Goal: Use online tool/utility: Utilize a website feature to perform a specific function

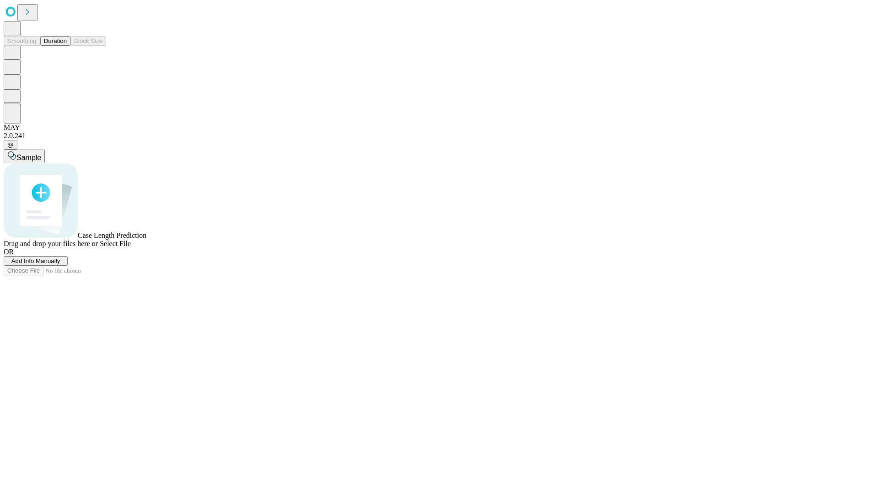
click at [60, 264] on span "Add Info Manually" at bounding box center [35, 260] width 49 height 7
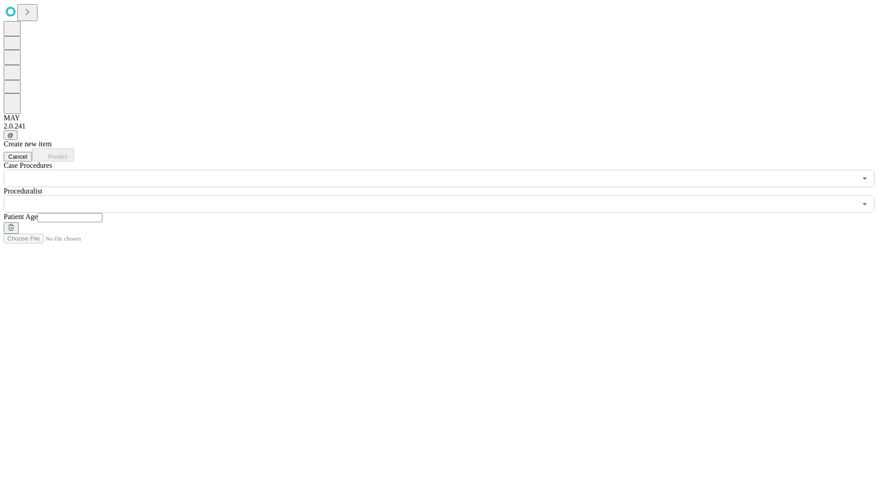
click at [102, 213] on input "text" at bounding box center [69, 217] width 65 height 9
type input "**"
click at [445, 195] on input "text" at bounding box center [430, 203] width 853 height 17
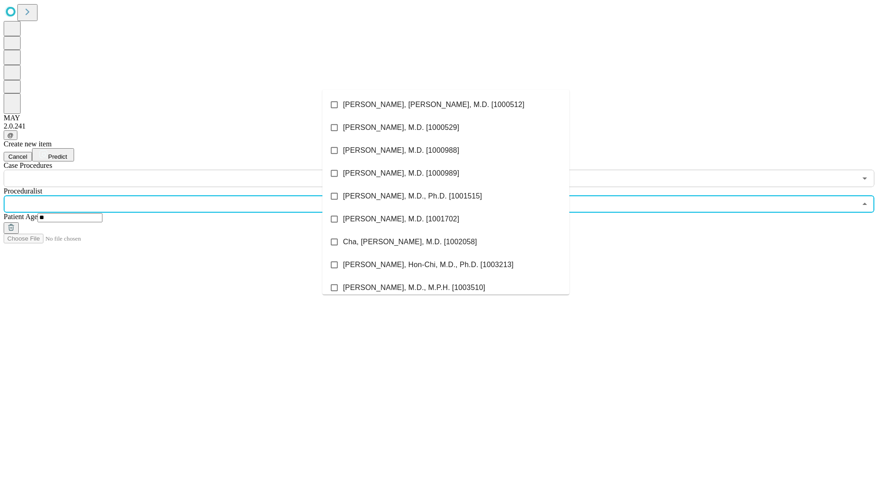
click at [446, 105] on li "[PERSON_NAME], [PERSON_NAME], M.D. [1000512]" at bounding box center [445, 104] width 247 height 23
click at [192, 170] on input "text" at bounding box center [430, 178] width 853 height 17
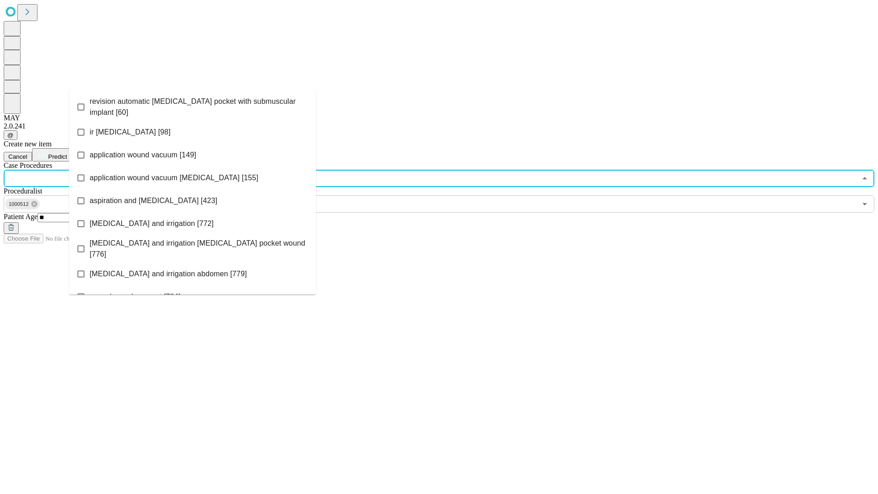
click at [192, 105] on span "revision automatic [MEDICAL_DATA] pocket with submuscular implant [60]" at bounding box center [199, 107] width 219 height 22
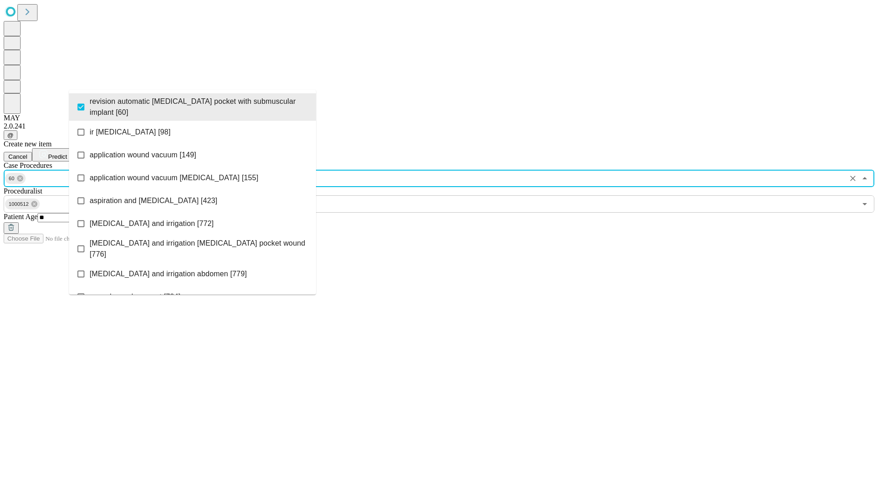
click at [67, 153] on span "Predict" at bounding box center [57, 156] width 19 height 7
